Goal: Transaction & Acquisition: Purchase product/service

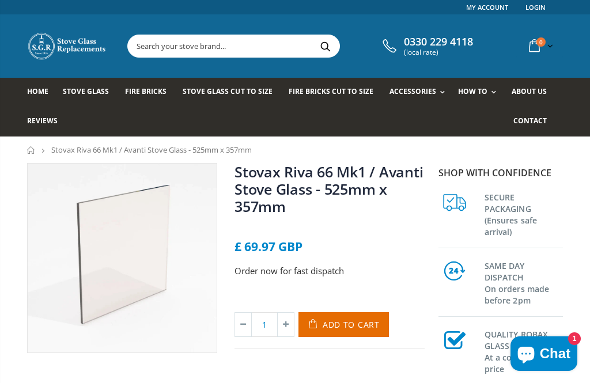
click at [39, 298] on img at bounding box center [122, 258] width 189 height 189
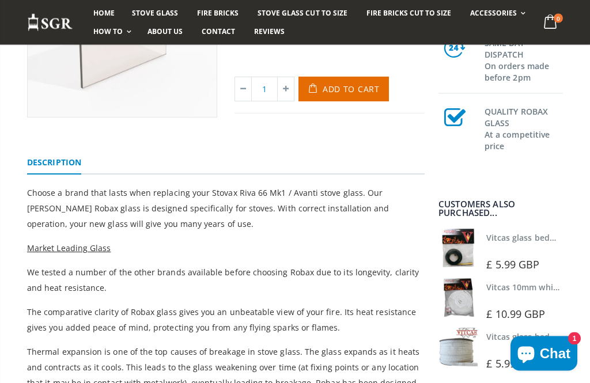
scroll to position [262, 0]
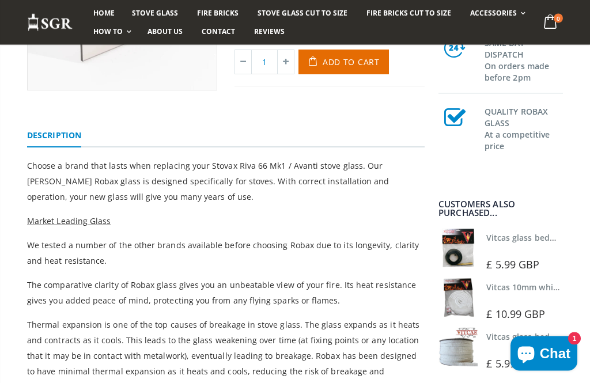
click at [500, 243] on link "Vitcas glass bedding in tape - 2mm x 10mm x 2 meters" at bounding box center [593, 237] width 215 height 11
click at [453, 268] on img at bounding box center [457, 248] width 39 height 39
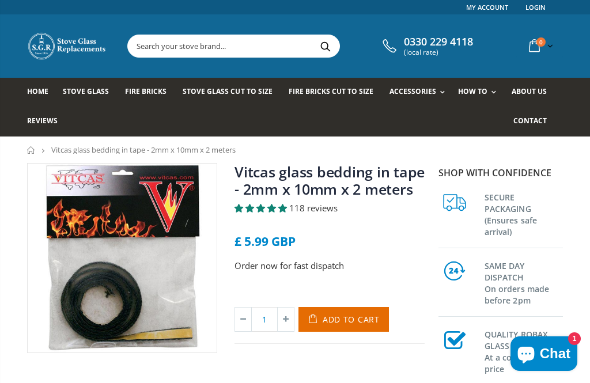
click at [347, 314] on span "Add to Cart" at bounding box center [351, 319] width 57 height 11
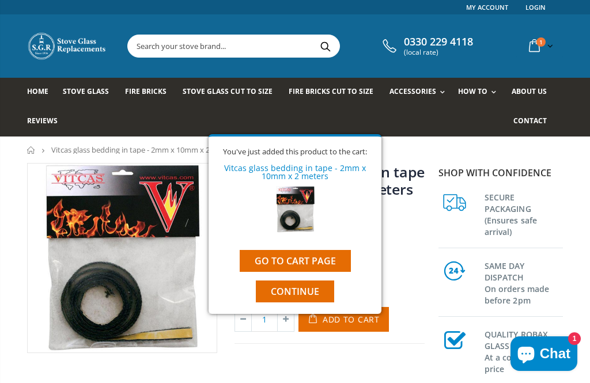
click at [275, 290] on span "Continue" at bounding box center [295, 291] width 48 height 13
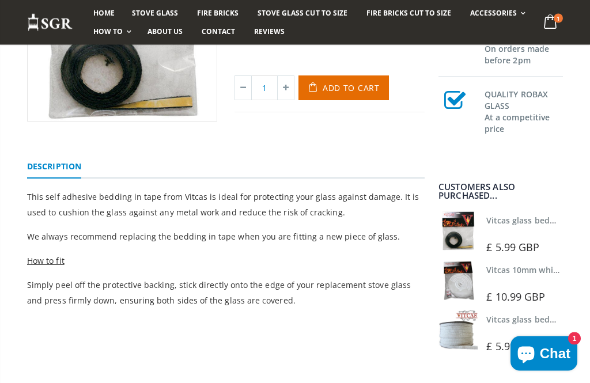
scroll to position [240, 0]
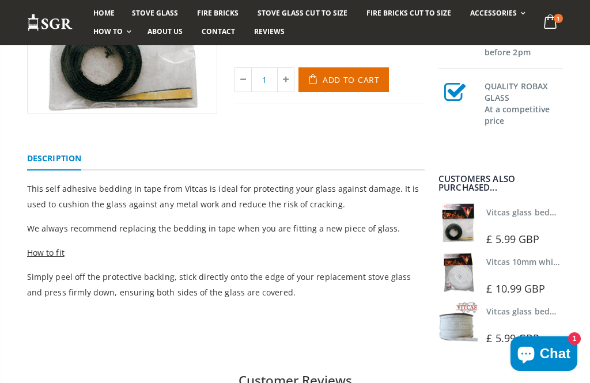
click at [458, 278] on img at bounding box center [457, 272] width 39 height 39
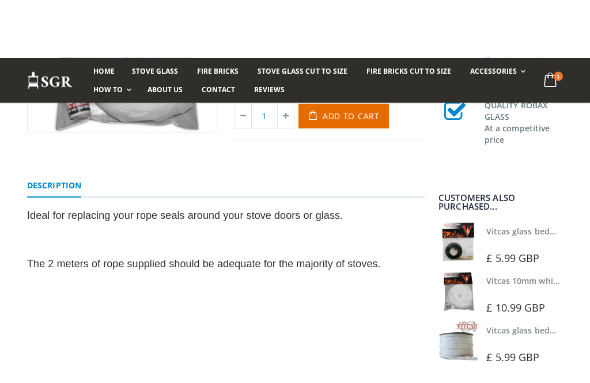
scroll to position [186, 0]
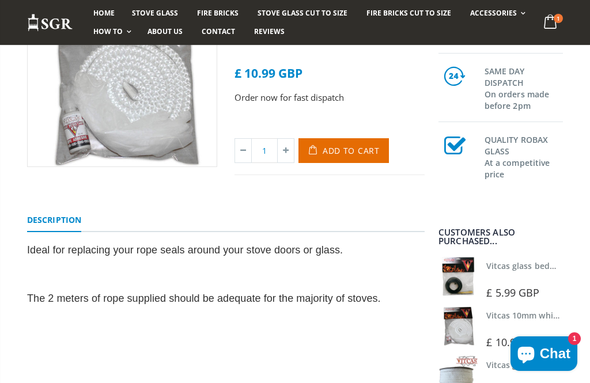
click at [346, 149] on span "Add to Cart" at bounding box center [351, 150] width 57 height 11
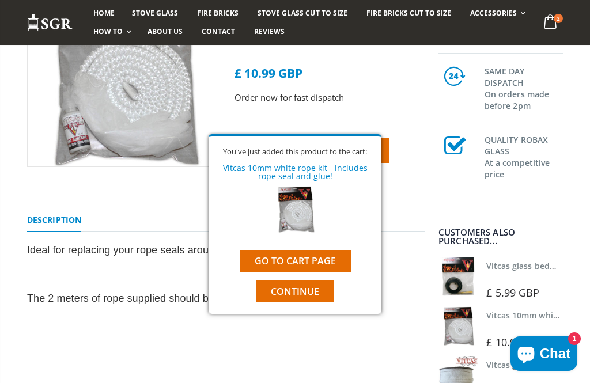
click at [303, 289] on span "Continue" at bounding box center [295, 291] width 48 height 13
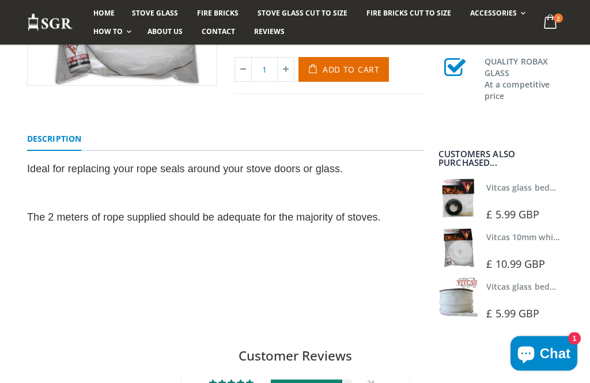
scroll to position [267, 0]
click at [457, 302] on img at bounding box center [457, 297] width 39 height 39
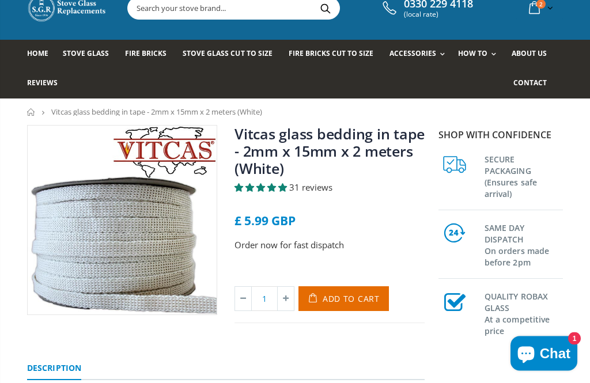
scroll to position [54, 0]
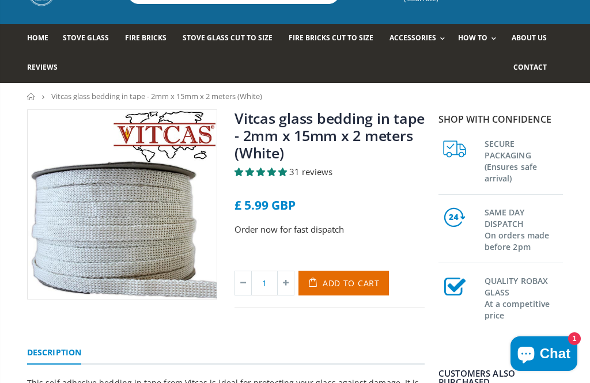
click at [340, 285] on span "Add to Cart" at bounding box center [351, 283] width 57 height 11
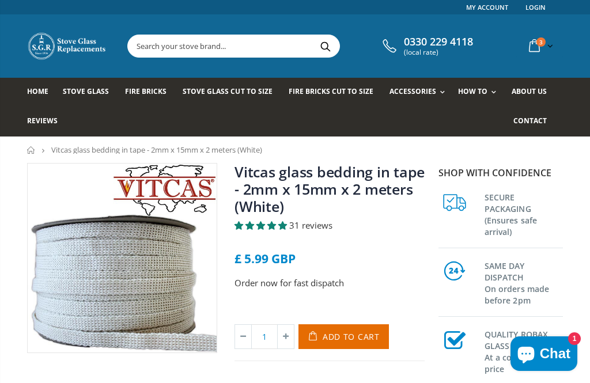
click at [86, 97] on link "Stove Glass" at bounding box center [90, 92] width 55 height 29
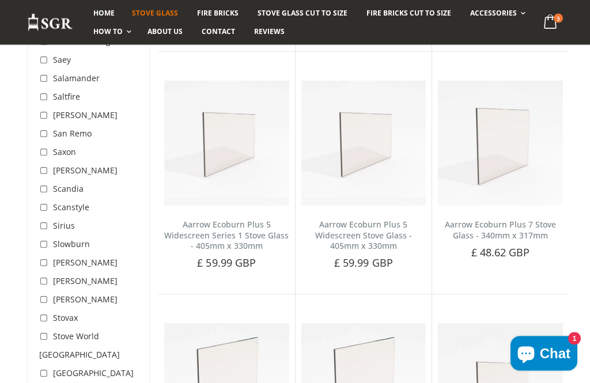
scroll to position [3163, 0]
click at [44, 313] on input "checkbox" at bounding box center [45, 319] width 12 height 12
checkbox input "true"
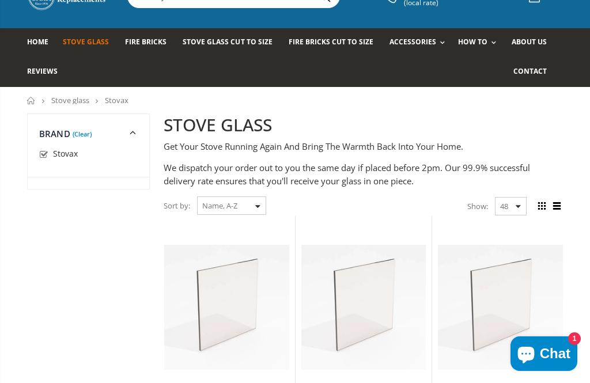
scroll to position [51, 0]
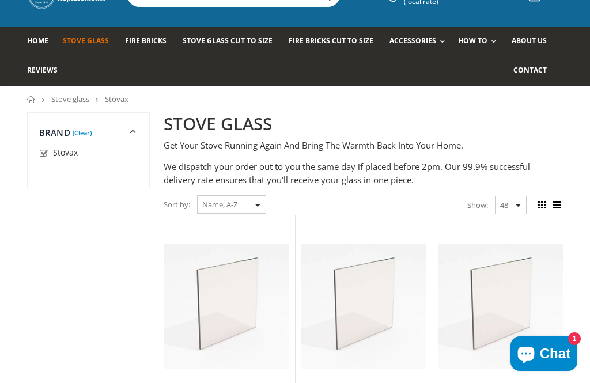
click at [213, 204] on select "Featured Best Selling Name, A-Z Name, Z-A Price, low to high Price, high to low…" at bounding box center [231, 204] width 69 height 18
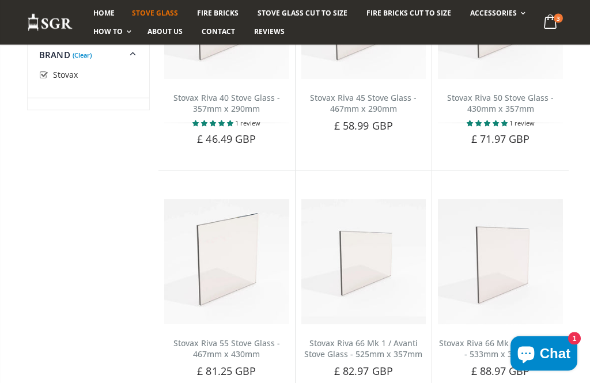
scroll to position [3031, 0]
click at [535, 367] on icon "Chat window" at bounding box center [526, 354] width 28 height 28
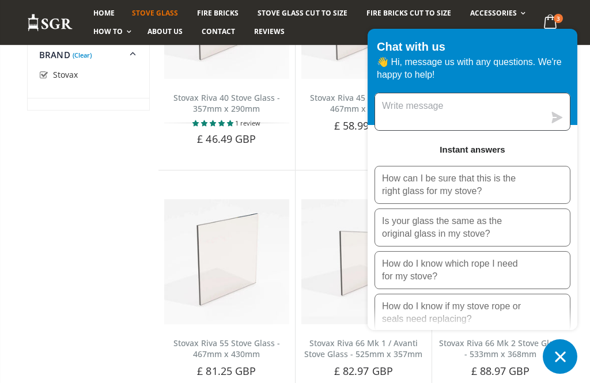
click at [430, 130] on textarea "Message us" at bounding box center [459, 111] width 169 height 37
type textarea "How do I tell difference between mk1 and mk2 avanti"
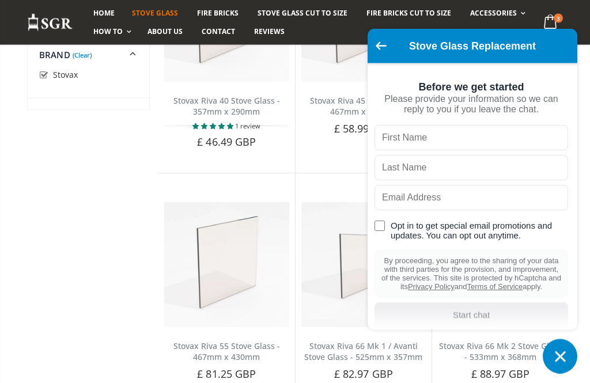
click at [545, 374] on button "Chat window" at bounding box center [560, 356] width 35 height 35
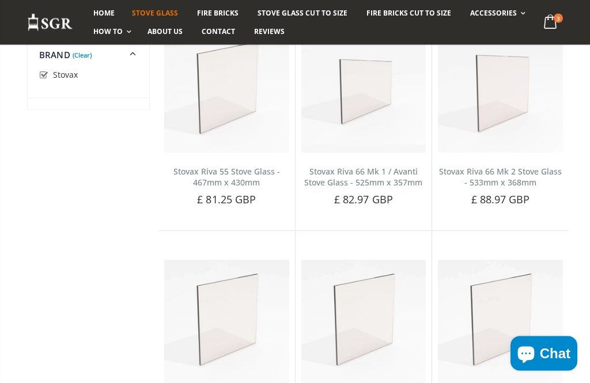
scroll to position [3210, 0]
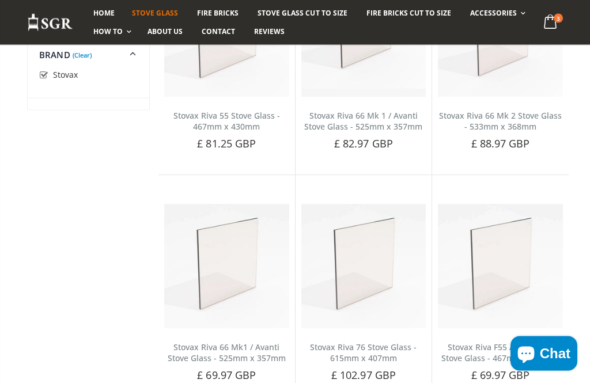
scroll to position [3255, 0]
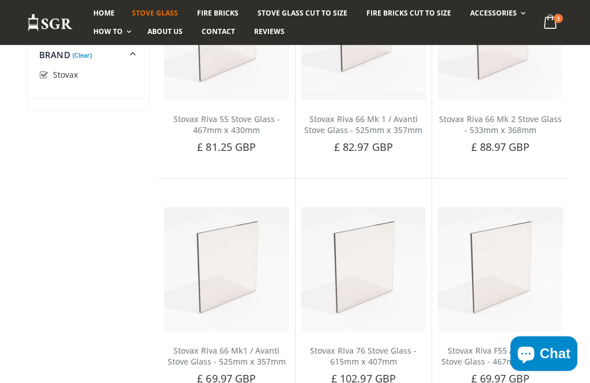
click at [192, 249] on img at bounding box center [226, 269] width 125 height 125
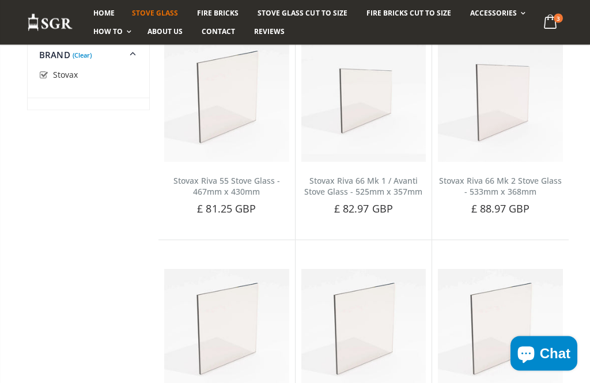
scroll to position [3194, 0]
click at [323, 107] on img at bounding box center [363, 99] width 125 height 125
click at [170, 282] on img at bounding box center [226, 331] width 125 height 125
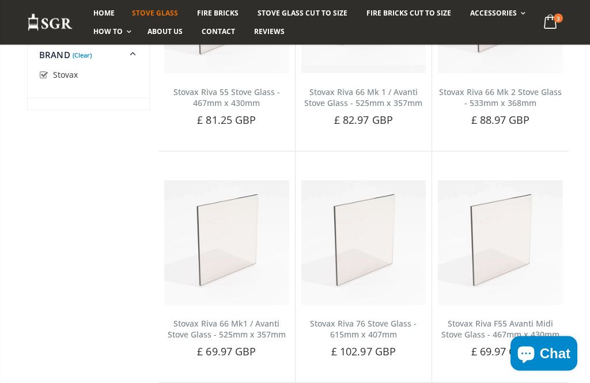
scroll to position [3260, 0]
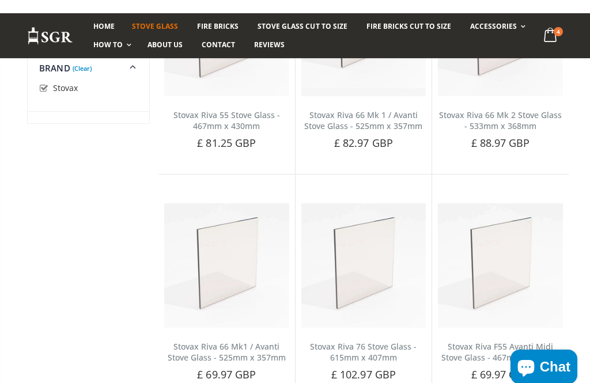
scroll to position [3174, 0]
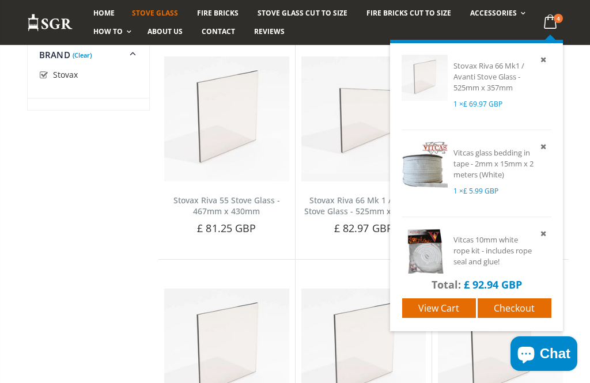
click at [429, 308] on span "View cart" at bounding box center [438, 308] width 41 height 13
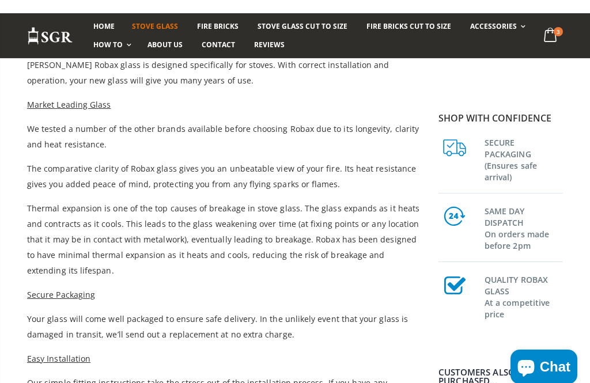
scroll to position [295, 0]
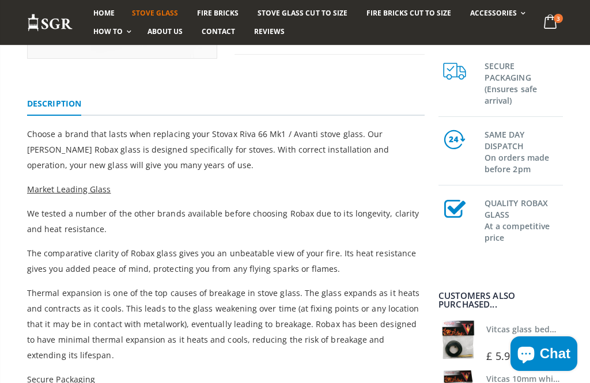
click at [9, 76] on div "Stovax Riva 66 Mk 2 Stove Glass - 533mm x 368mm Stovax Riva 76 Stove Glass - 61…" at bounding box center [295, 254] width 590 height 770
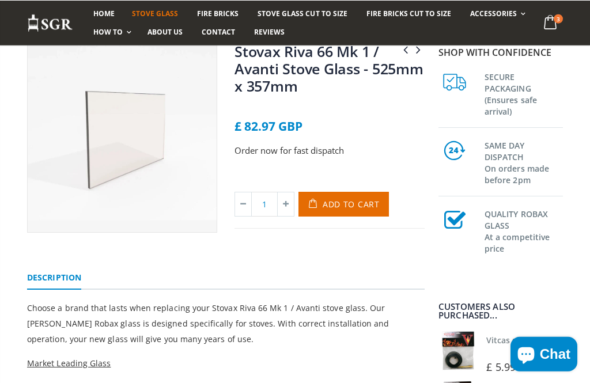
scroll to position [31, 0]
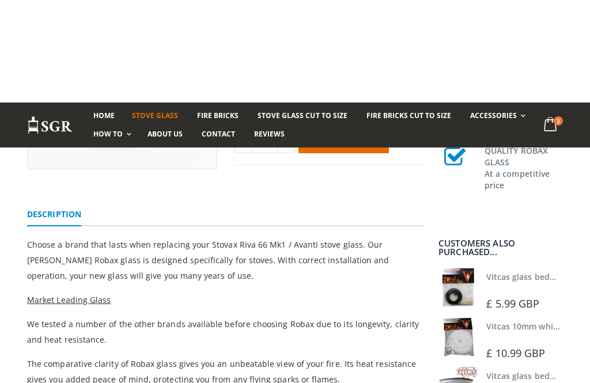
scroll to position [86, 0]
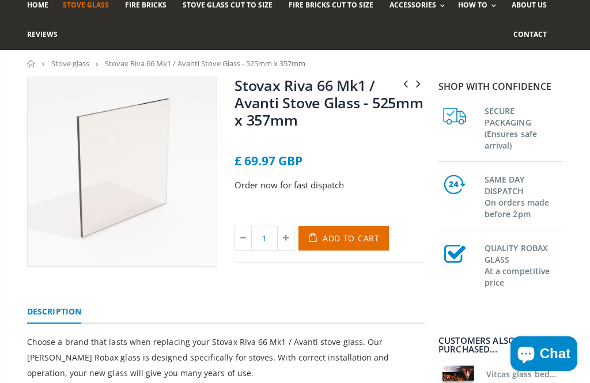
click at [536, 30] on span "Contact" at bounding box center [529, 34] width 33 height 10
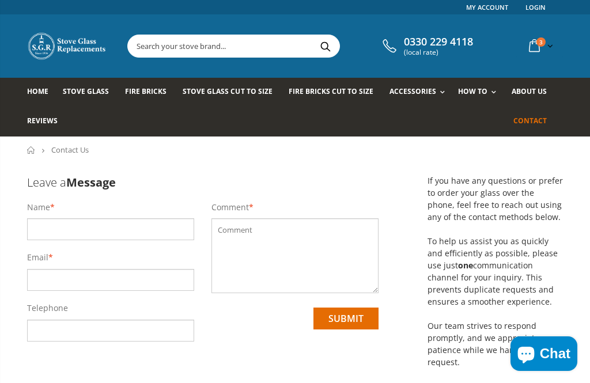
click at [141, 379] on form "Leave a Message Name * Email * Telephone Comment * submit" at bounding box center [202, 272] width 351 height 219
click at [144, 371] on form "Leave a Message Name * Email * Telephone Comment * submit" at bounding box center [202, 272] width 351 height 219
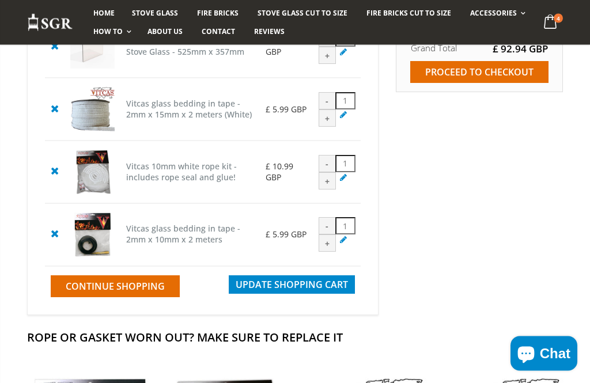
scroll to position [228, 0]
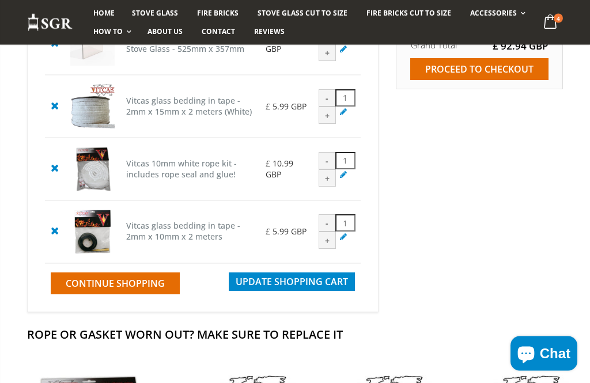
click at [336, 232] on div "-" at bounding box center [327, 223] width 17 height 17
click at [336, 232] on div "-" at bounding box center [327, 222] width 17 height 17
click at [340, 263] on td "- 1 +" at bounding box center [337, 231] width 48 height 63
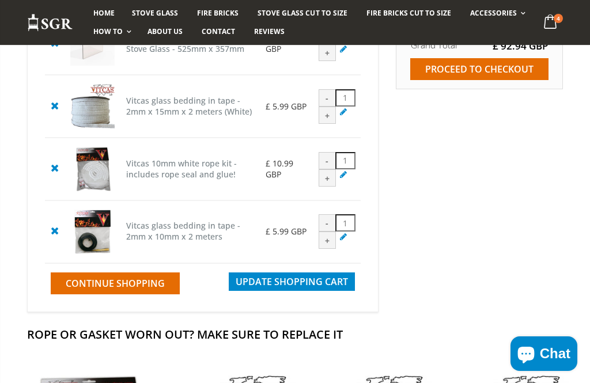
click at [104, 254] on img at bounding box center [92, 232] width 44 height 44
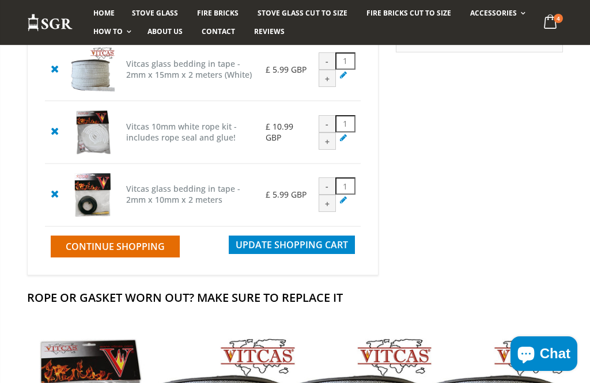
click at [531, 62] on div "Estimate Shipping and Tax Enter your destination to get a shipping estimate. Co…" at bounding box center [479, 105] width 184 height 346
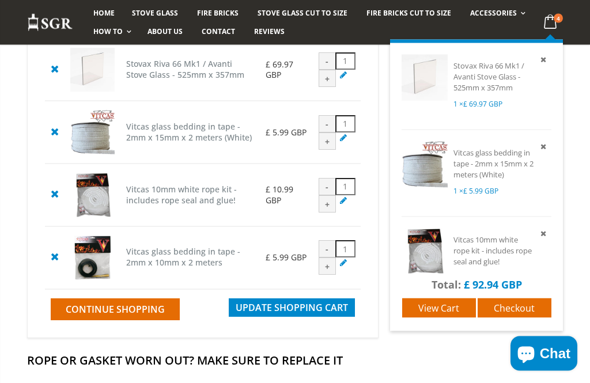
scroll to position [207, 0]
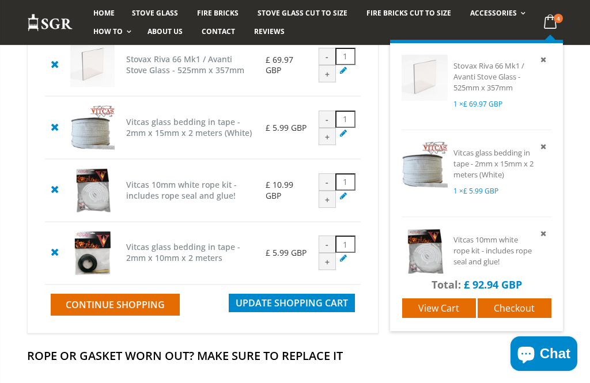
click at [260, 285] on td "Vitcas glass bedding in tape - 2mm x 10mm x 2 meters" at bounding box center [189, 253] width 139 height 63
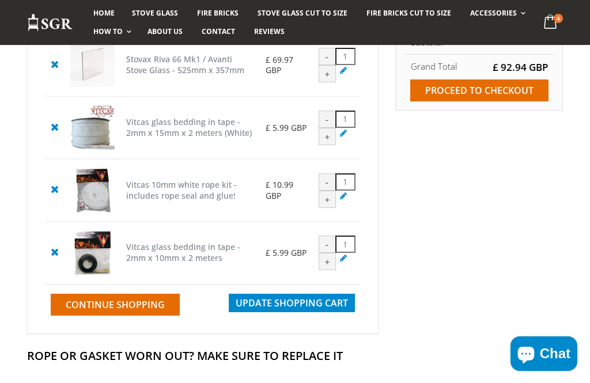
click at [339, 263] on icon at bounding box center [344, 257] width 12 height 11
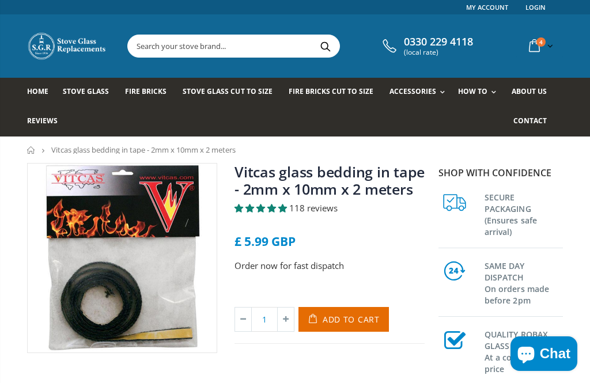
click at [241, 323] on icon at bounding box center [243, 320] width 16 height 24
click at [247, 323] on icon at bounding box center [243, 320] width 16 height 24
click at [268, 327] on input "1" at bounding box center [264, 319] width 26 height 25
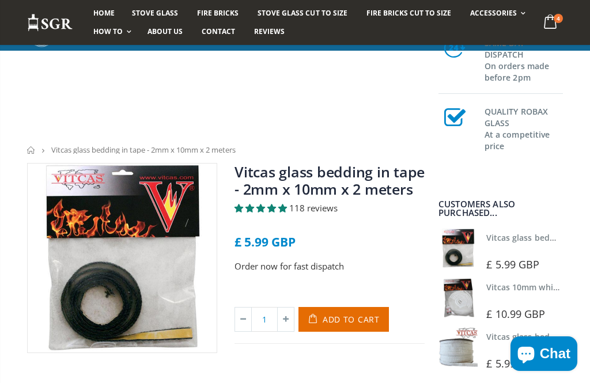
scroll to position [10, 0]
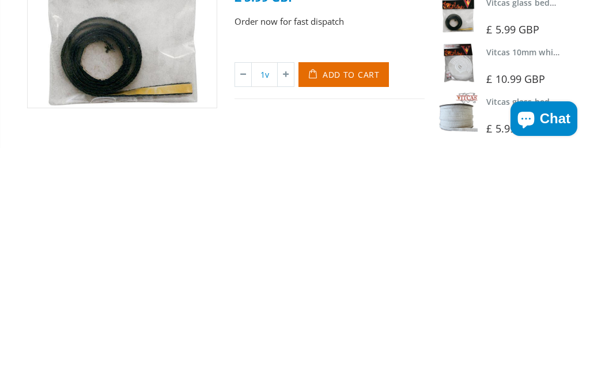
type input "1"
type input "0"
click at [342, 304] on span "Add to Cart" at bounding box center [351, 309] width 57 height 11
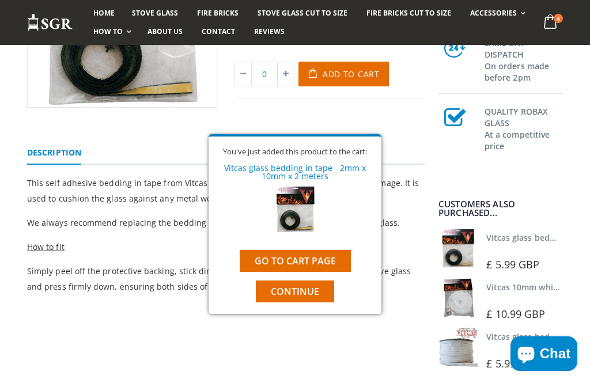
click at [259, 257] on link "Go to cart page" at bounding box center [295, 261] width 111 height 22
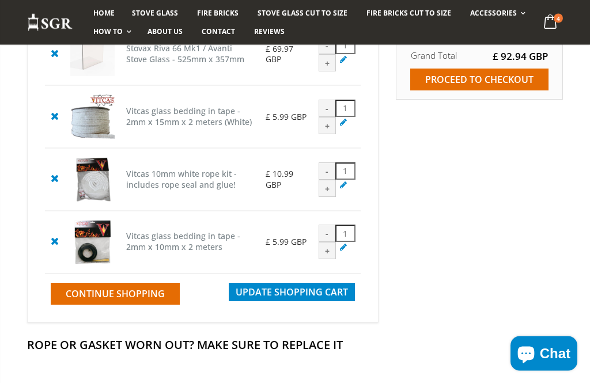
scroll to position [221, 0]
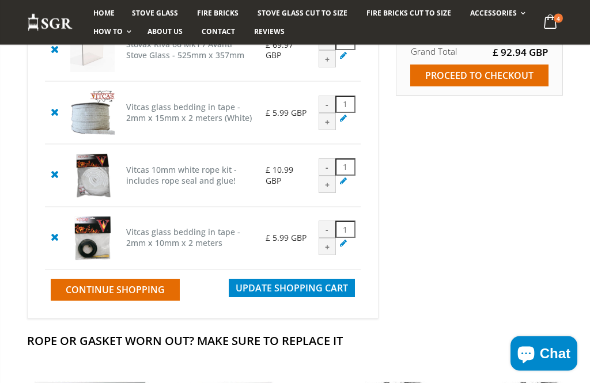
click at [35, 291] on div "Product Name Unit Price Qty Stovax Riva 66 Mk1 / Avanti Stove Glass - 525mm x 3…" at bounding box center [202, 147] width 351 height 343
click at [54, 244] on icon at bounding box center [54, 237] width 14 height 14
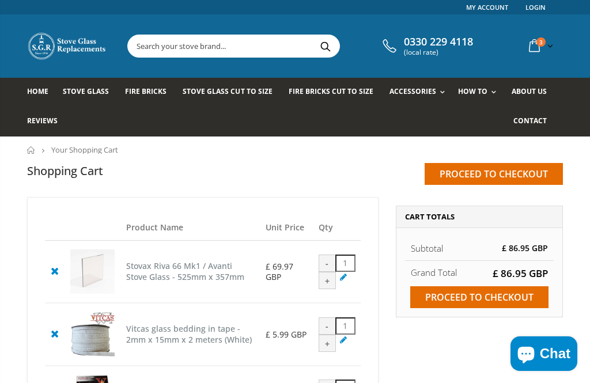
click at [453, 295] on input "Proceed to checkout" at bounding box center [479, 297] width 138 height 22
